Goal: Task Accomplishment & Management: Use online tool/utility

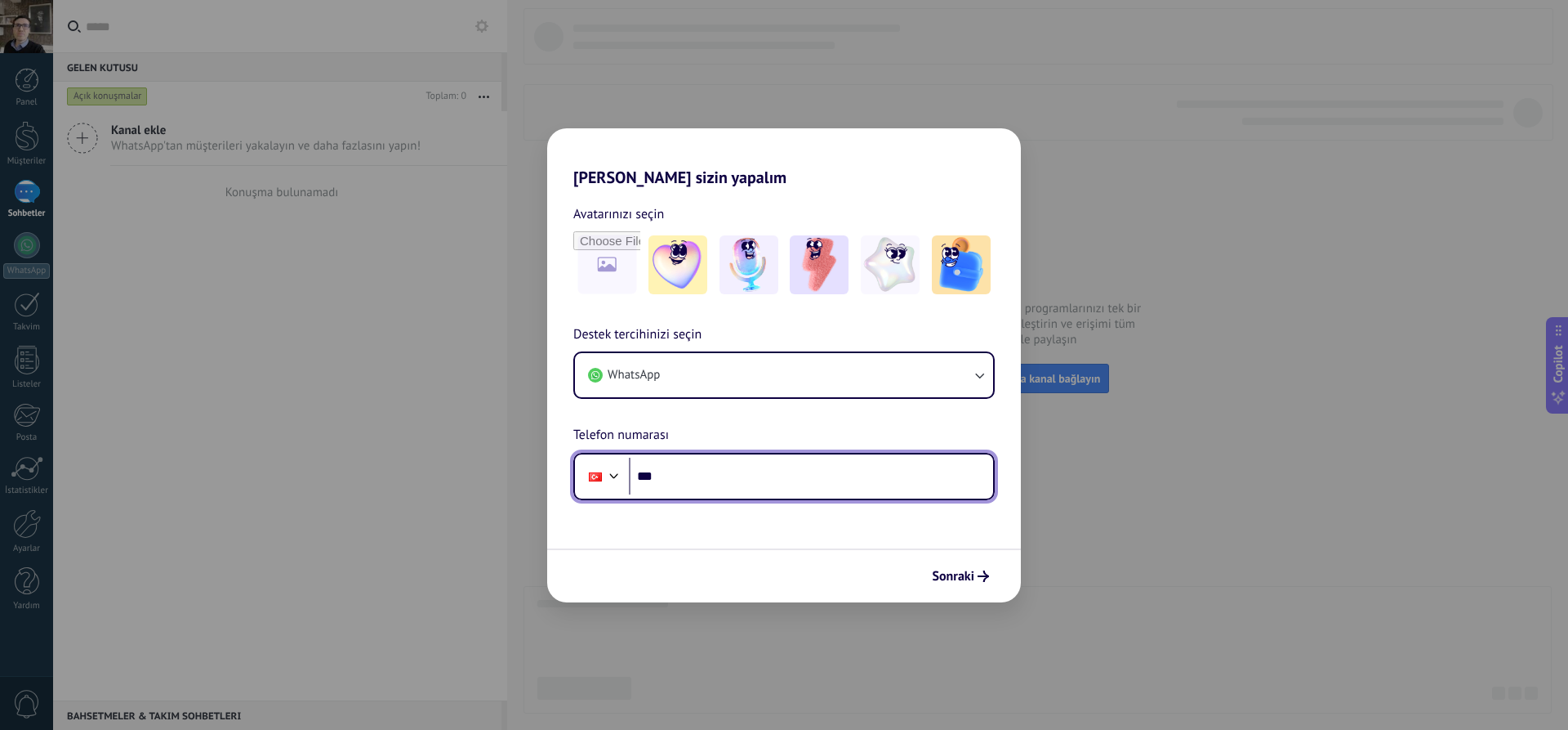
click at [717, 478] on input "***" at bounding box center [811, 476] width 364 height 37
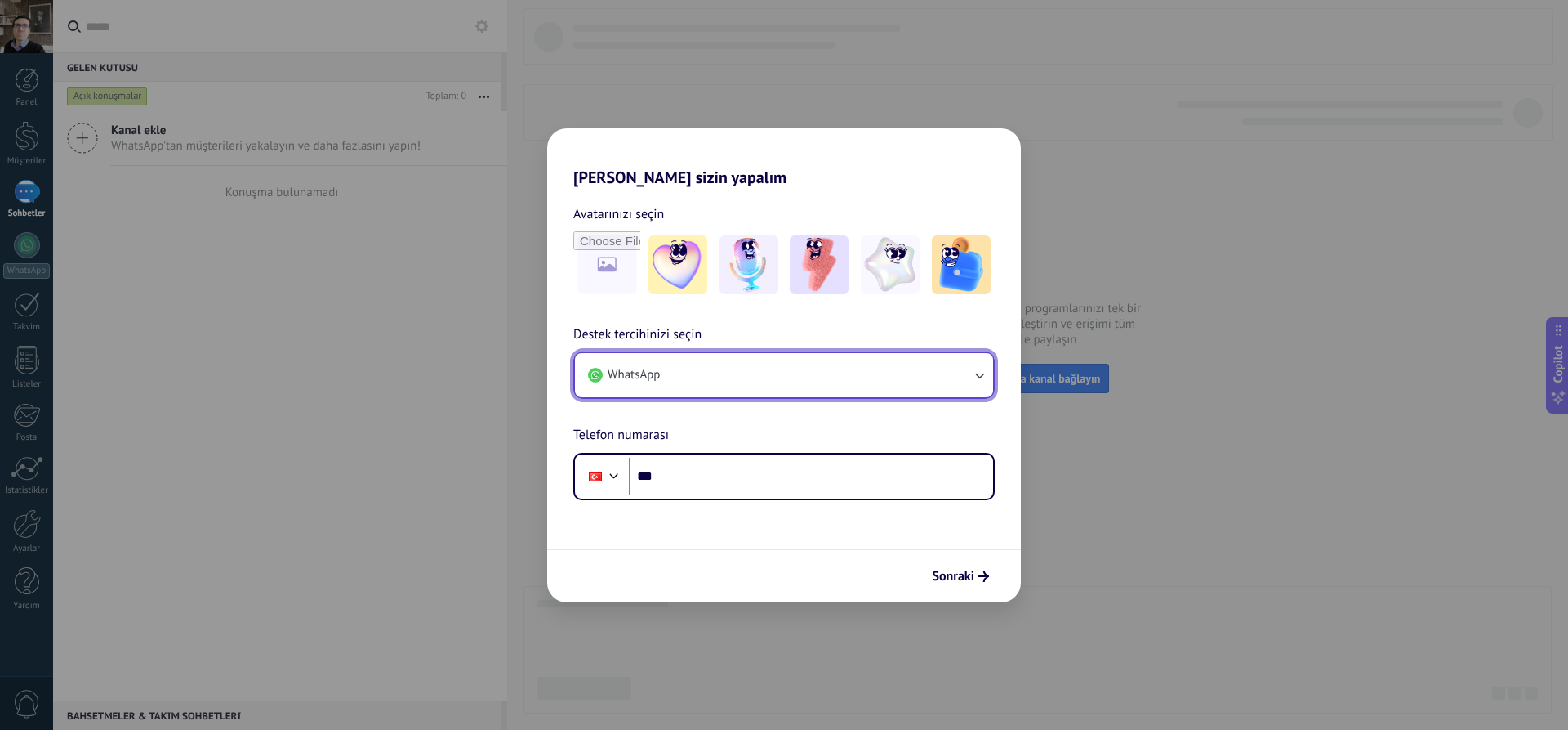
click at [791, 382] on button "WhatsApp" at bounding box center [783, 374] width 418 height 44
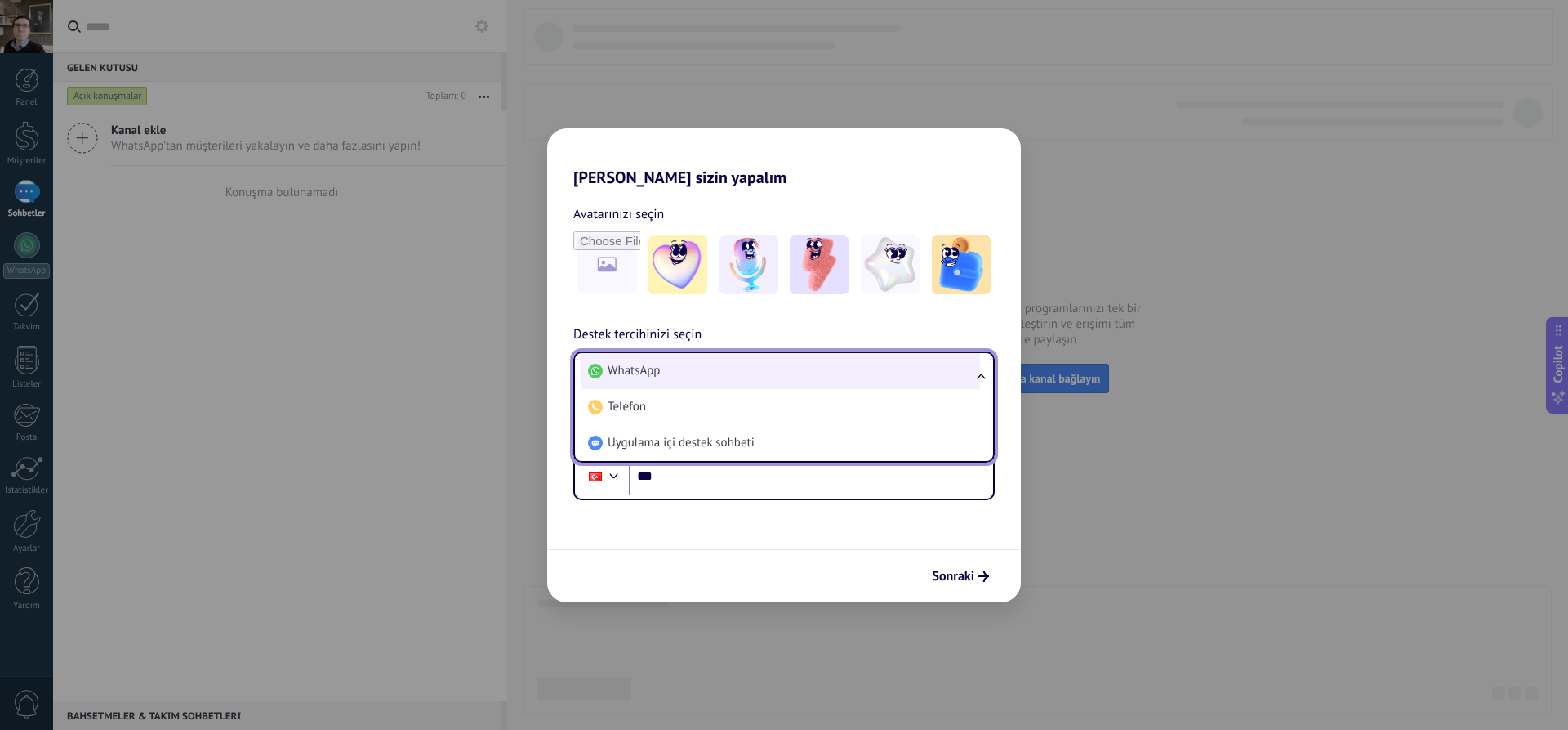
click at [649, 378] on span "WhatsApp" at bounding box center [633, 371] width 53 height 16
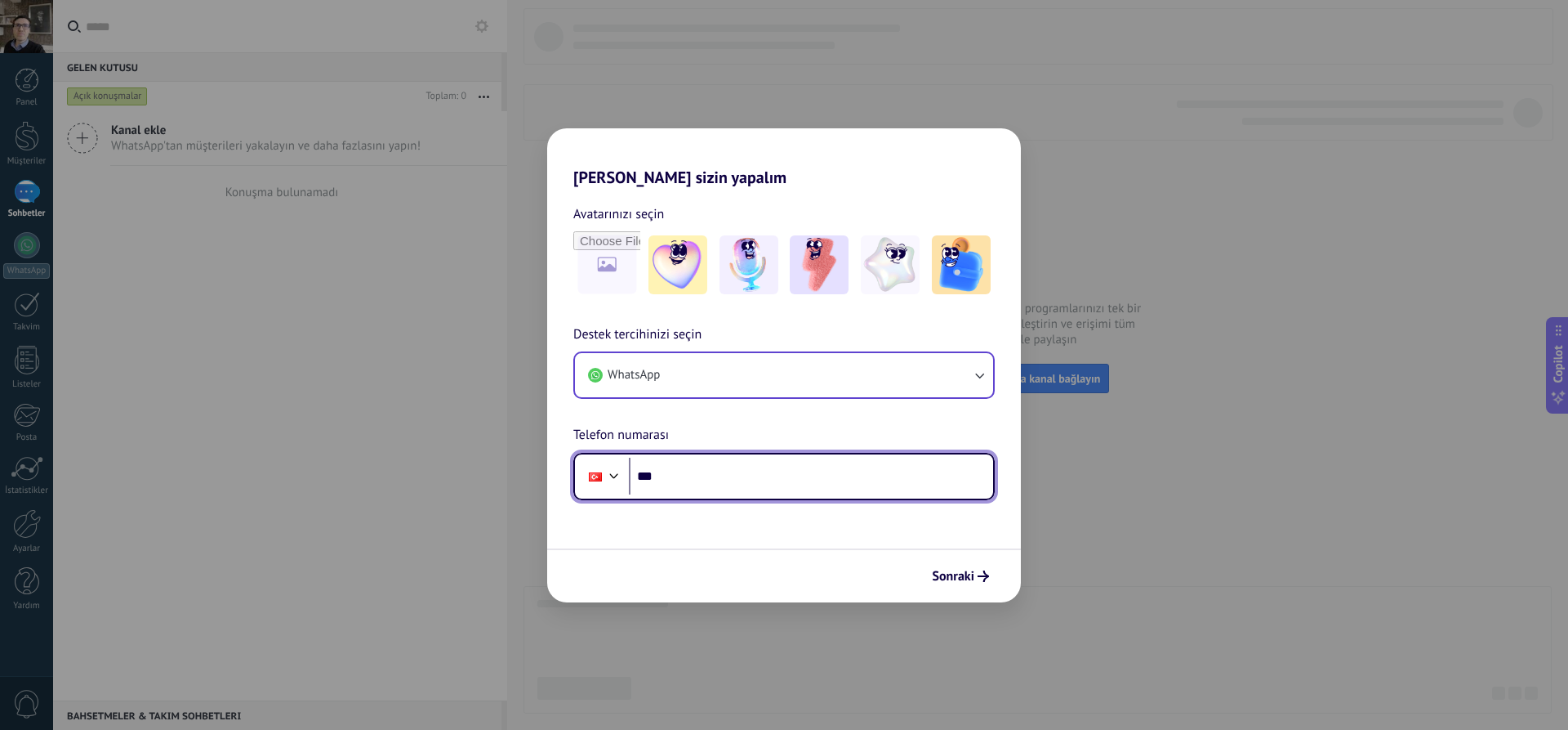
click at [681, 484] on input "***" at bounding box center [811, 476] width 364 height 37
type input "**********"
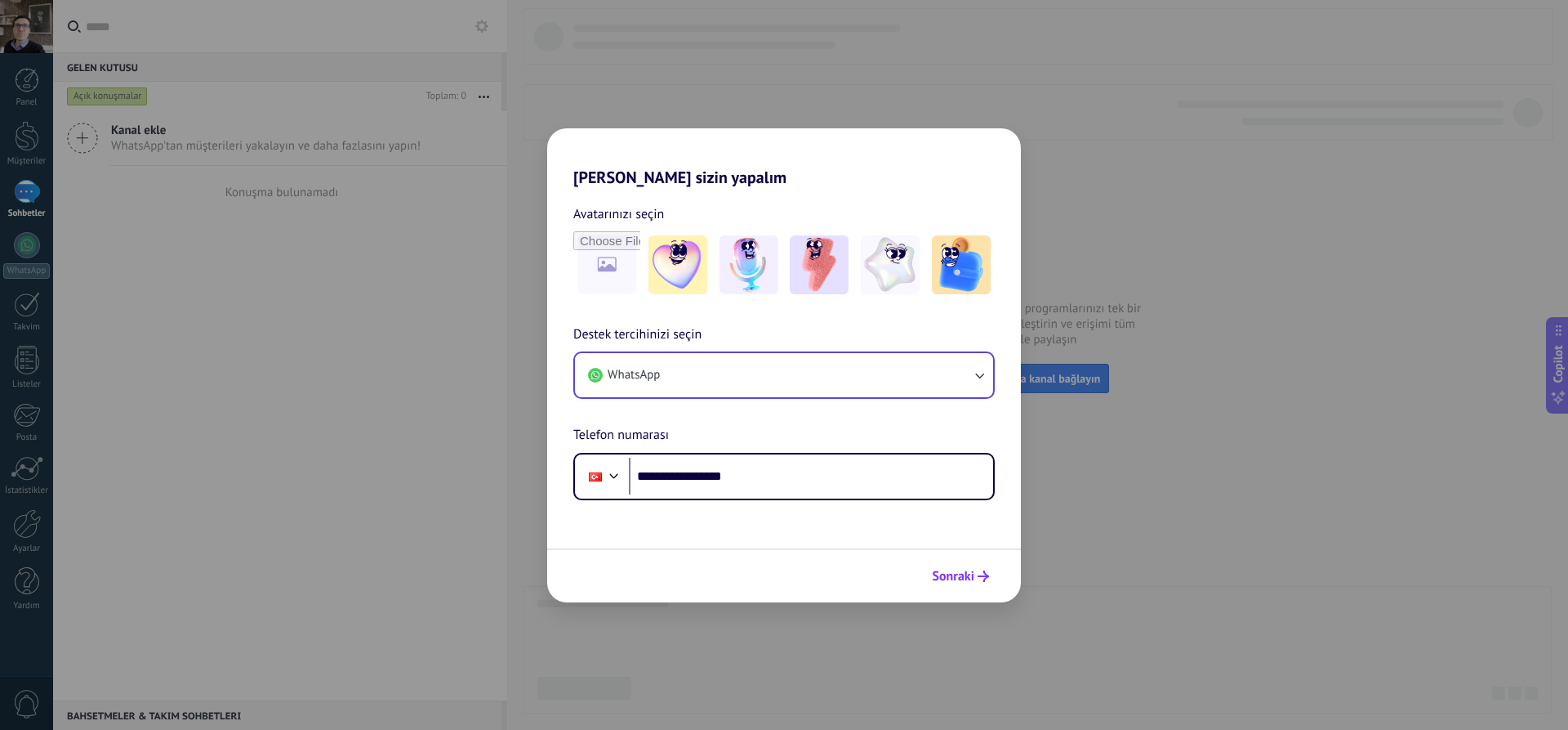
click at [965, 582] on span "Sonraki" at bounding box center [953, 576] width 43 height 12
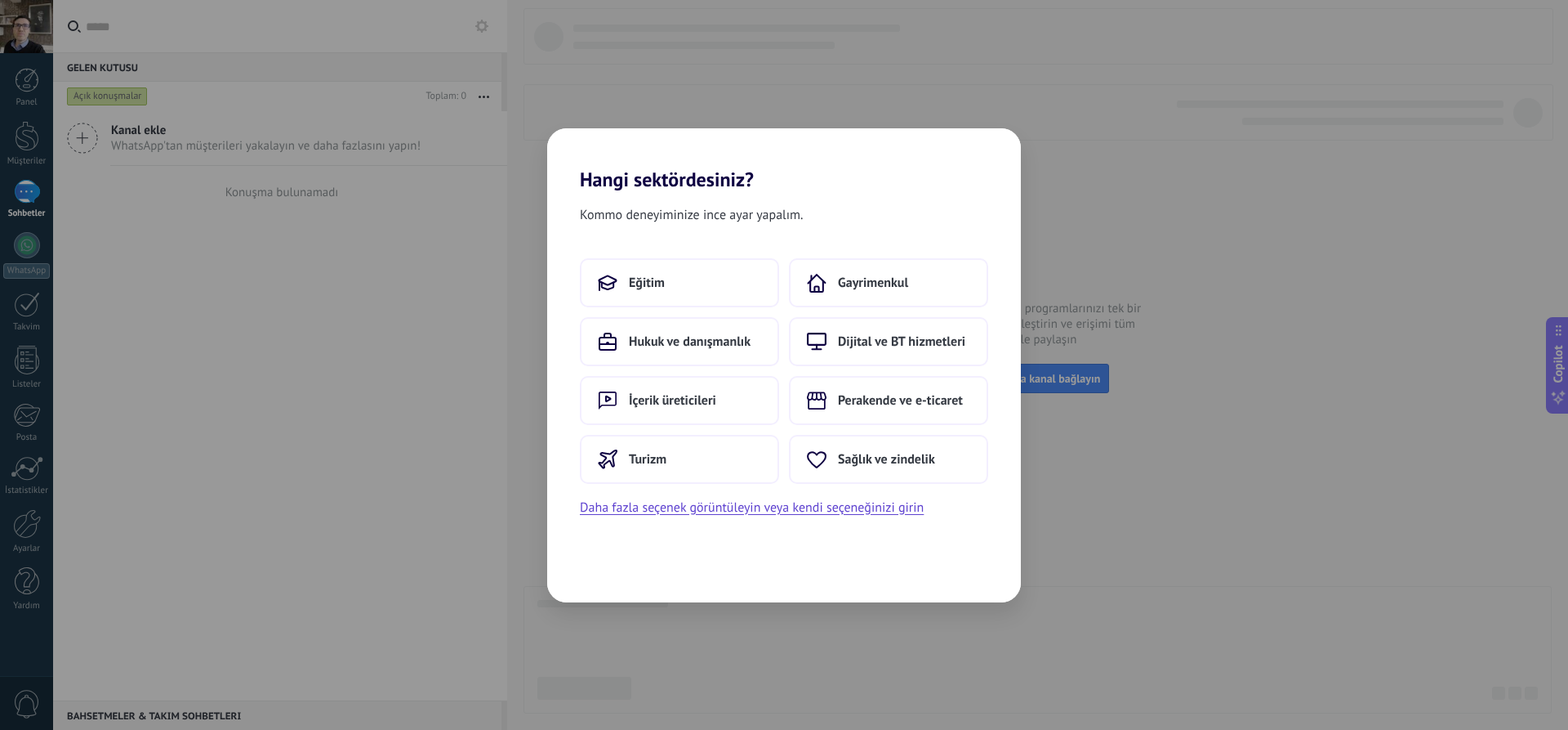
drag, startPoint x: 645, startPoint y: 274, endPoint x: 660, endPoint y: 242, distance: 35.3
click at [660, 242] on div "Kommo deneyiminize ince ayar yapalım. Eğitim Gayrimenkul Hukuk ve danışmanlık D…" at bounding box center [784, 396] width 474 height 411
click at [666, 283] on button "Eğitim" at bounding box center [680, 283] width 200 height 49
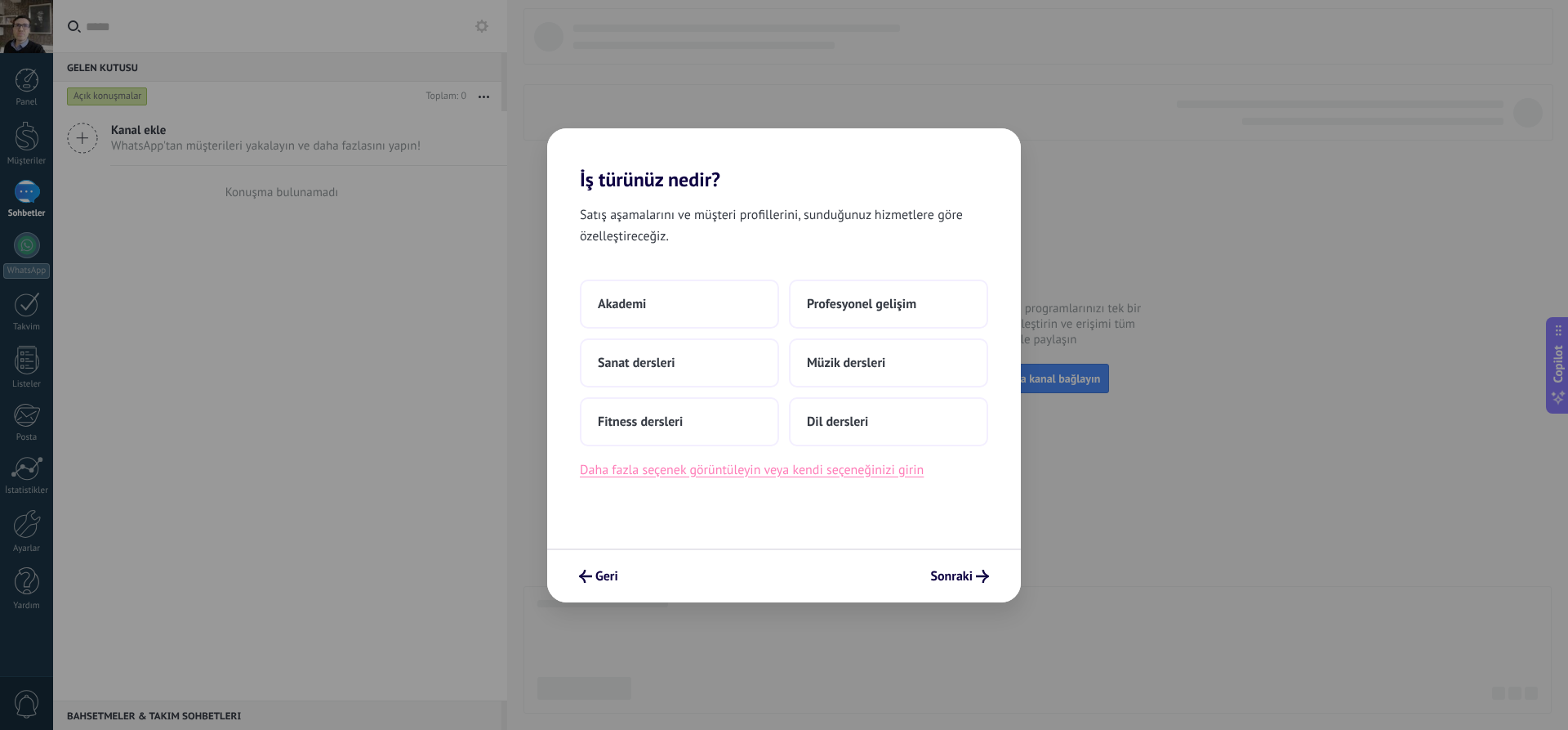
click at [816, 473] on button "Daha fazla seçenek görüntüleyin veya kendi seçeneğinizi girin" at bounding box center [752, 470] width 344 height 21
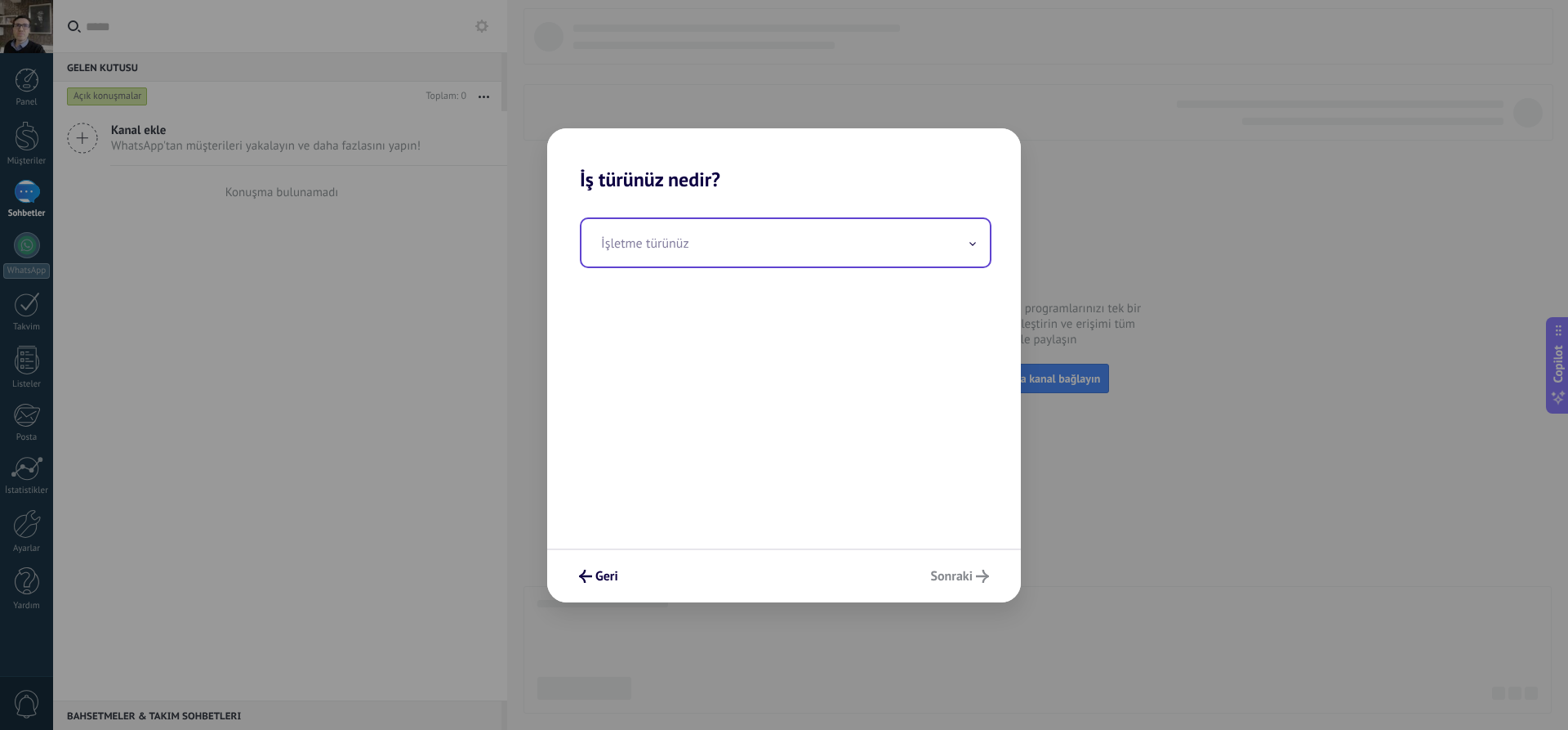
click at [874, 262] on input "text" at bounding box center [786, 242] width 408 height 47
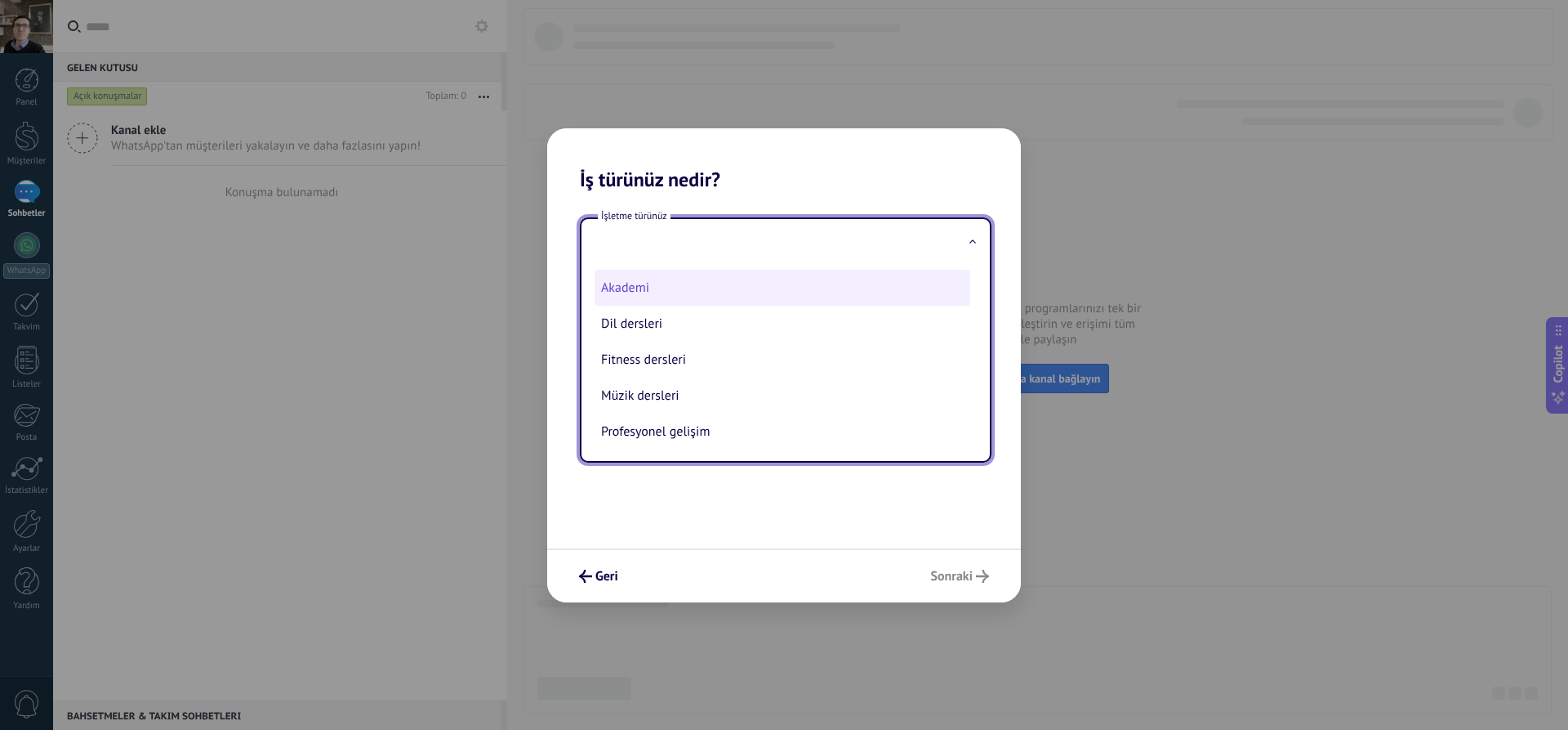
click at [625, 282] on li "Akademi" at bounding box center [782, 287] width 376 height 36
type input "*******"
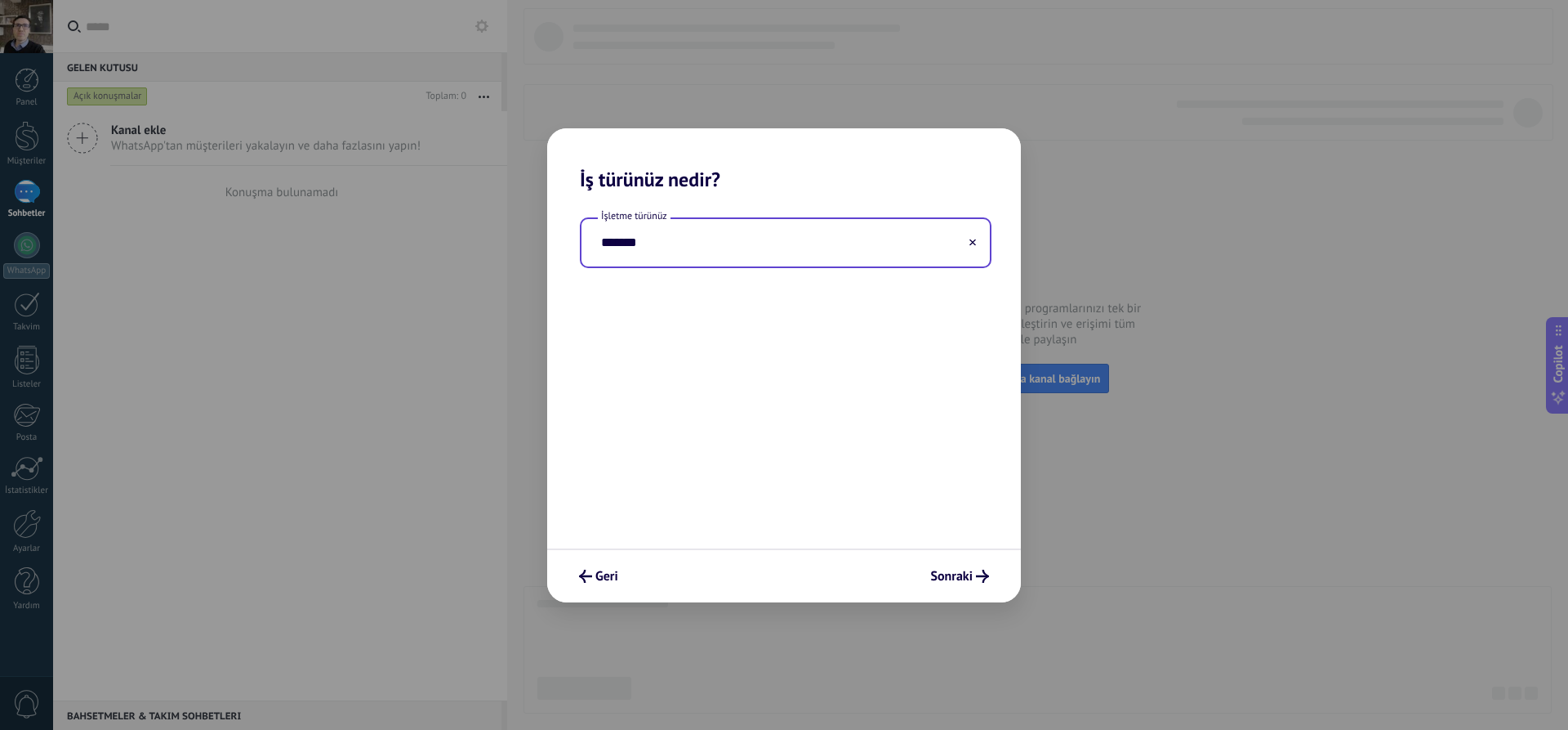
click at [969, 242] on icon at bounding box center [972, 242] width 6 height 6
click at [603, 563] on button "Geri" at bounding box center [599, 576] width 53 height 28
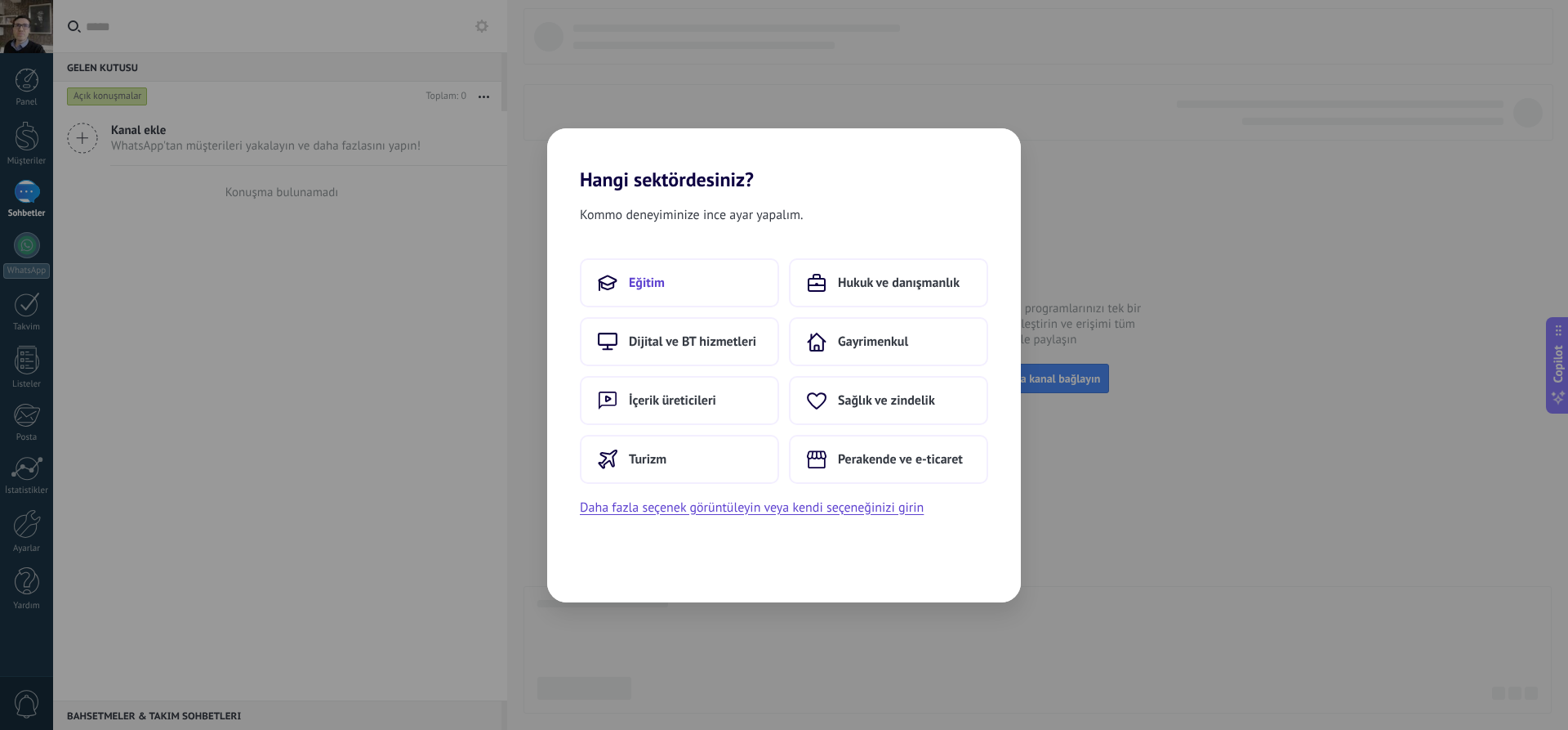
click at [652, 298] on button "Eğitim" at bounding box center [680, 283] width 200 height 49
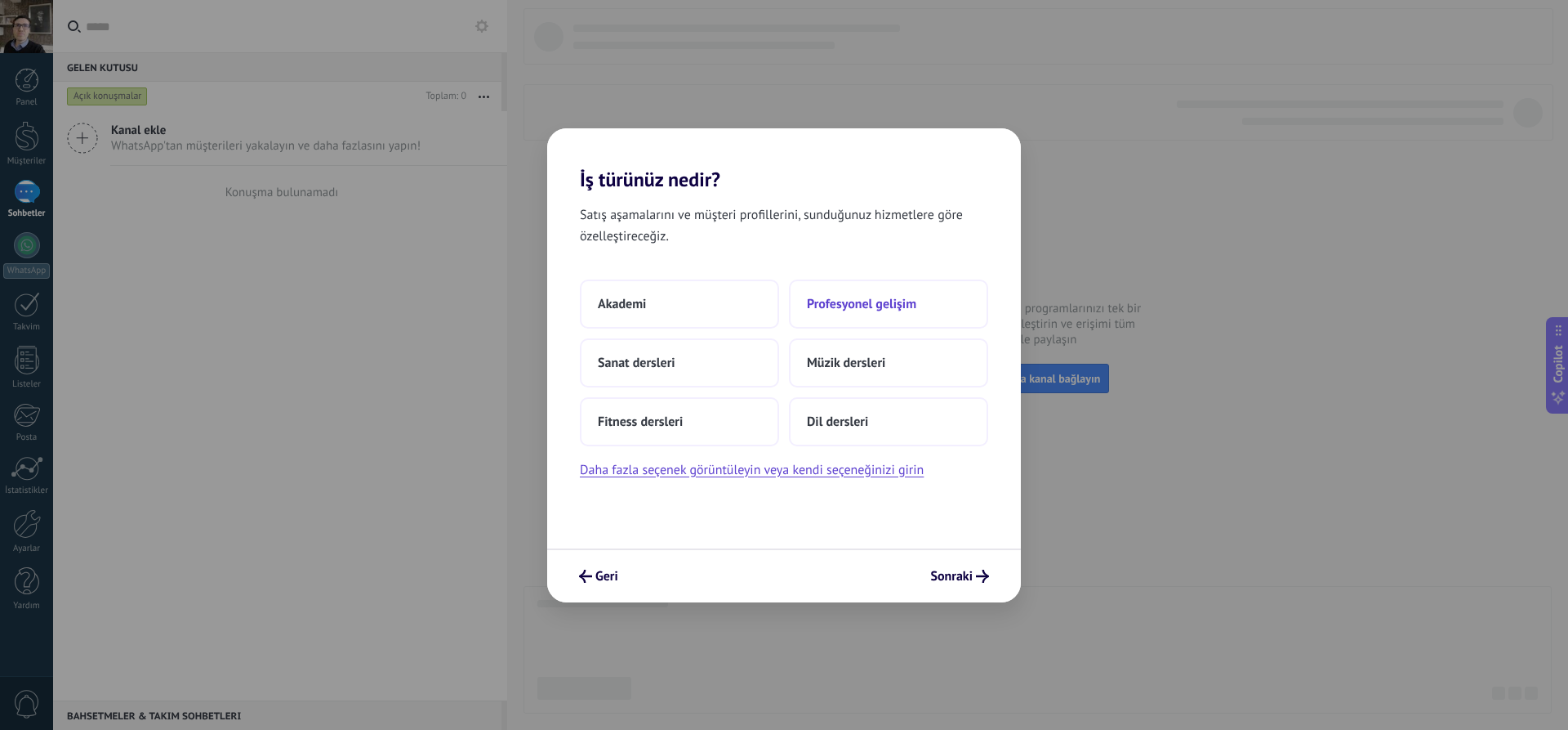
click at [876, 314] on button "Profesyonel gelişim" at bounding box center [888, 303] width 200 height 49
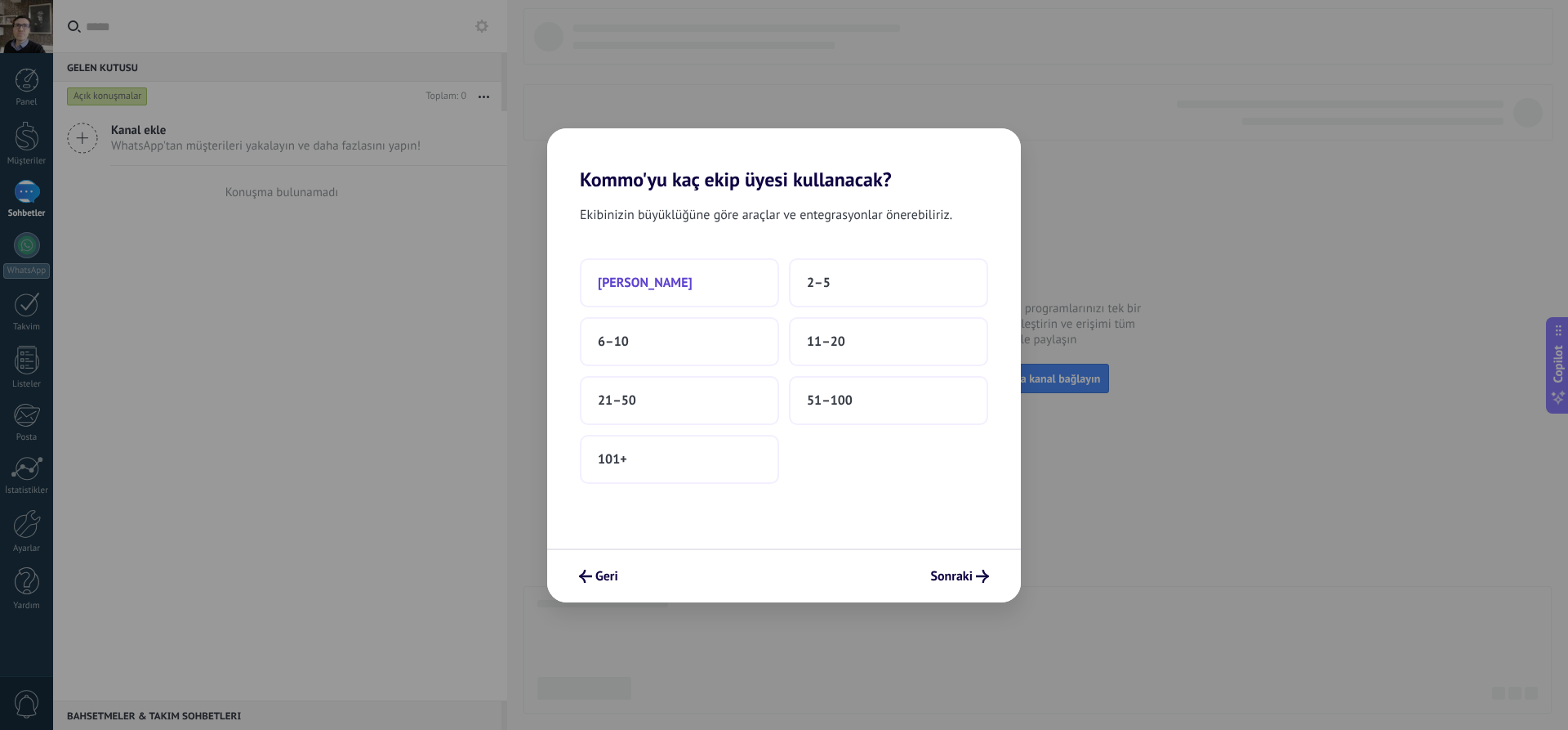
click at [685, 289] on button "[PERSON_NAME]" at bounding box center [680, 283] width 200 height 49
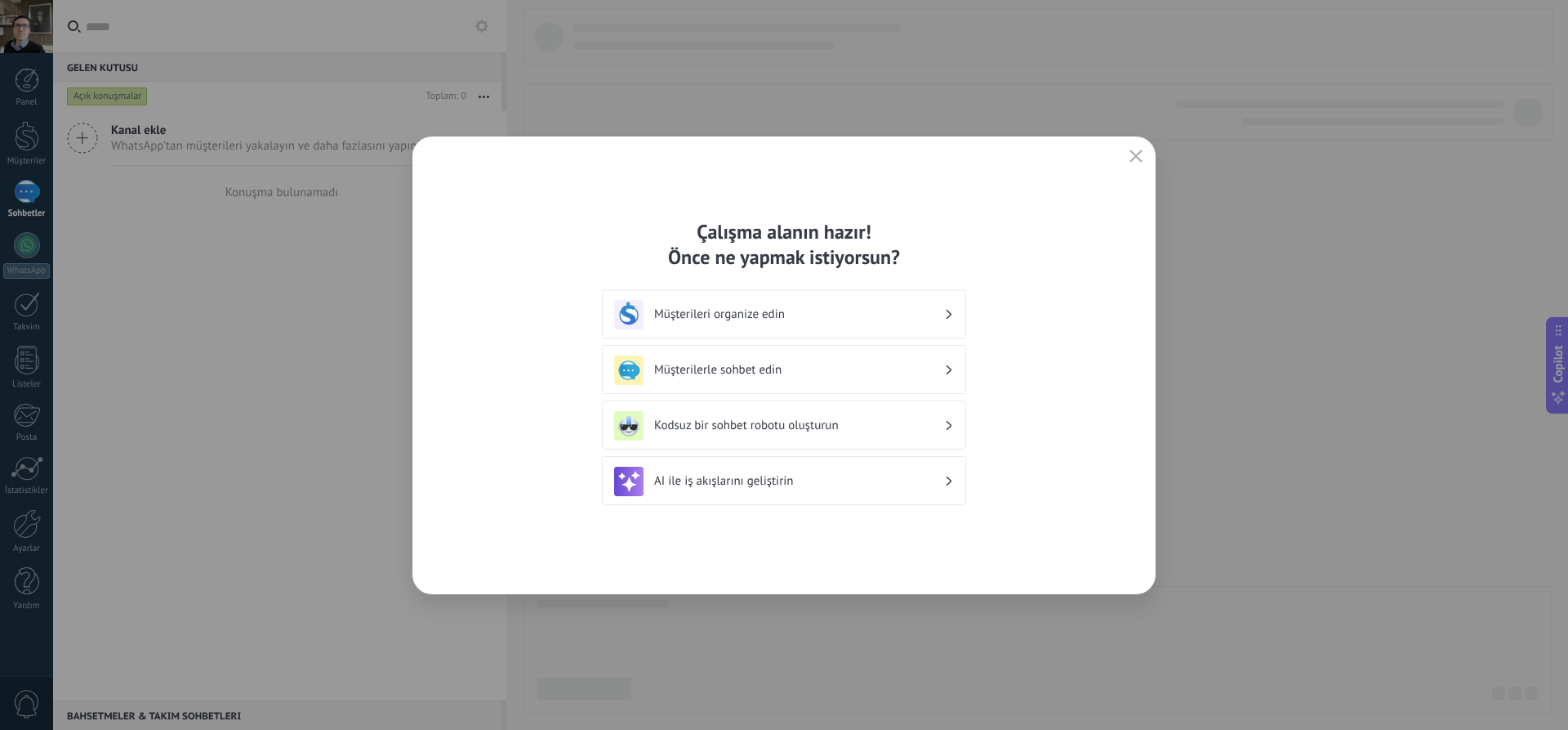
click at [739, 423] on h3 "Kodsuz bir sohbet robotu oluşturun" at bounding box center [798, 424] width 290 height 15
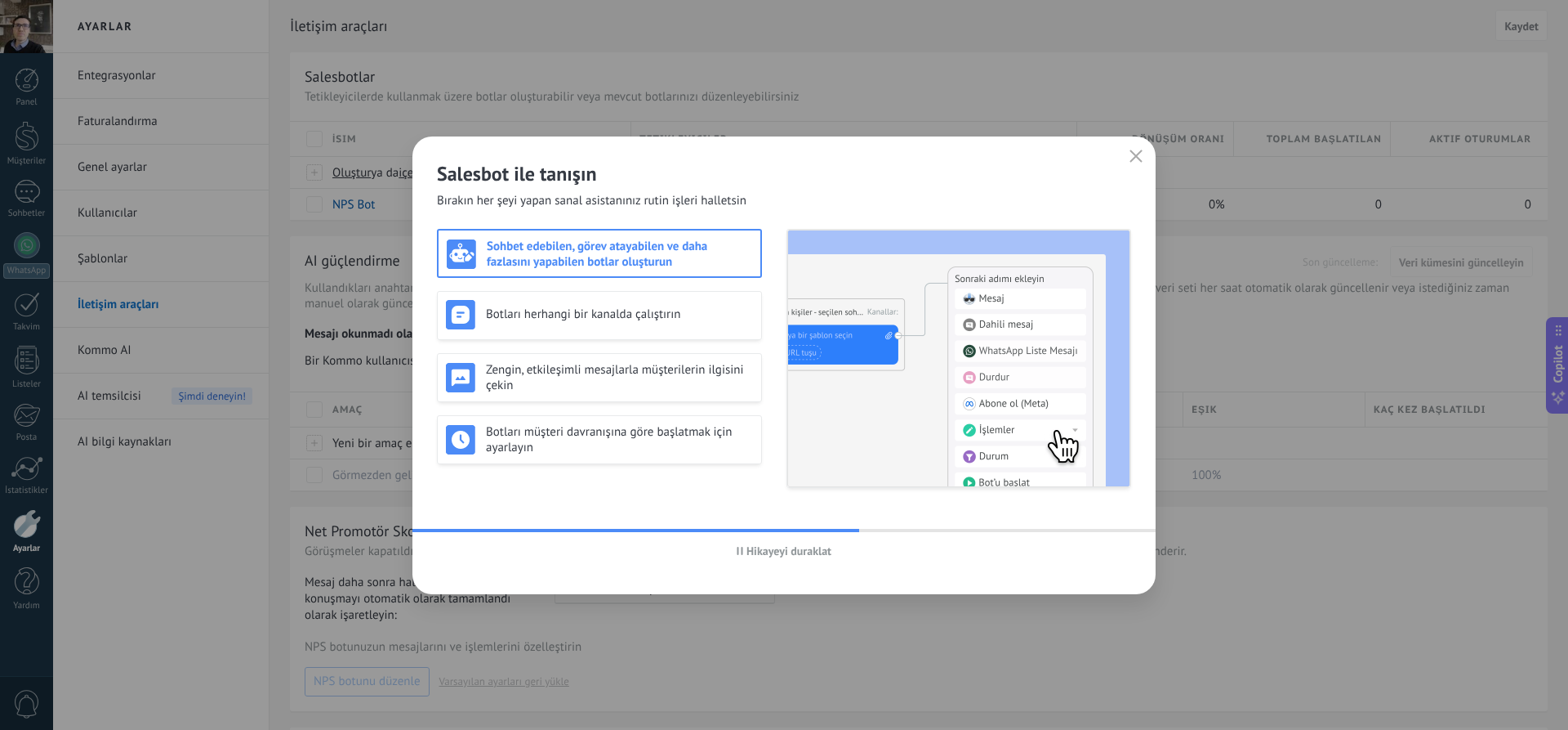
click at [790, 555] on span "Hikayeyi duraklat" at bounding box center [788, 550] width 85 height 12
click at [808, 554] on span "Hikayeyi oynat" at bounding box center [788, 550] width 72 height 12
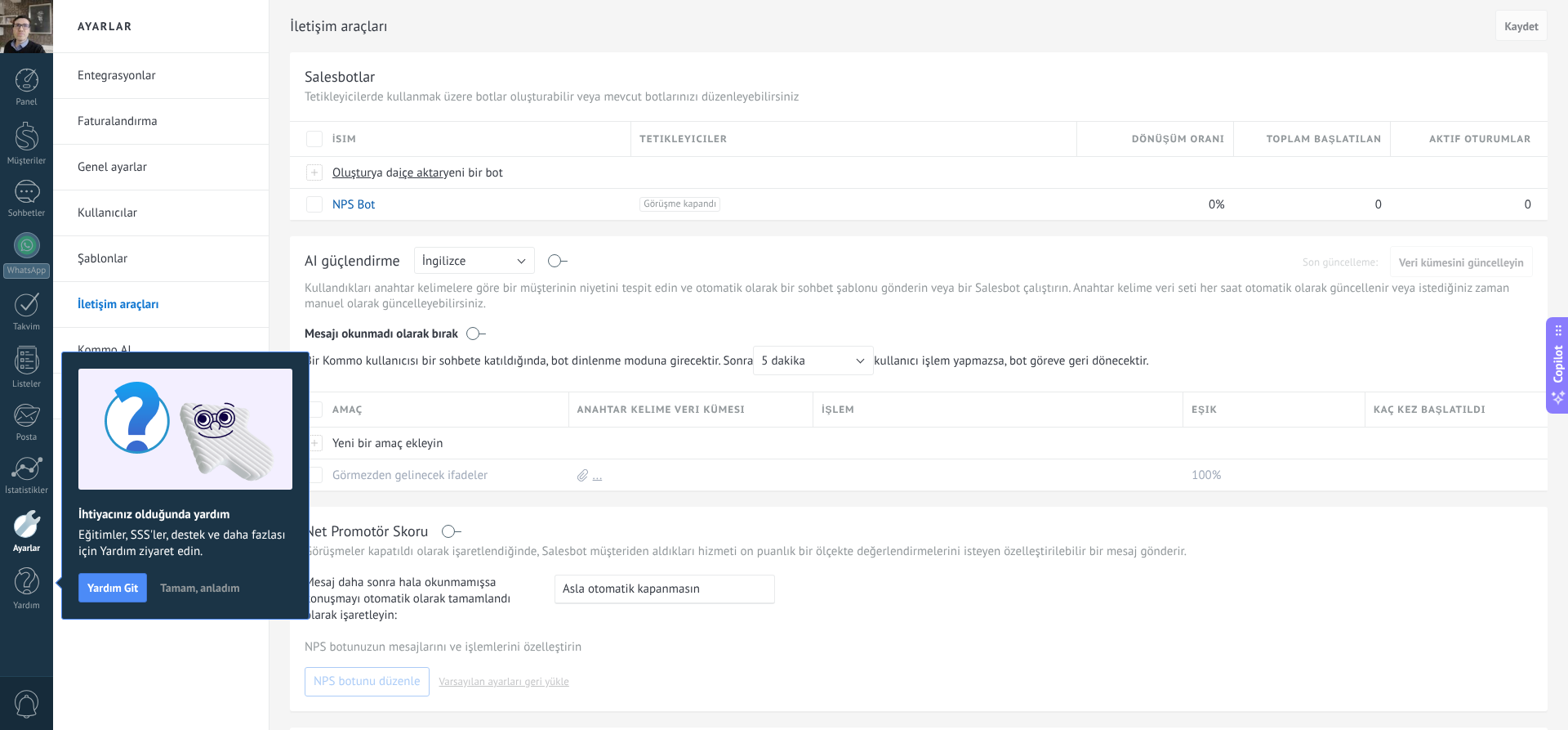
click at [184, 578] on button "Tamam, anladım" at bounding box center [199, 586] width 94 height 24
